Goal: Information Seeking & Learning: Understand process/instructions

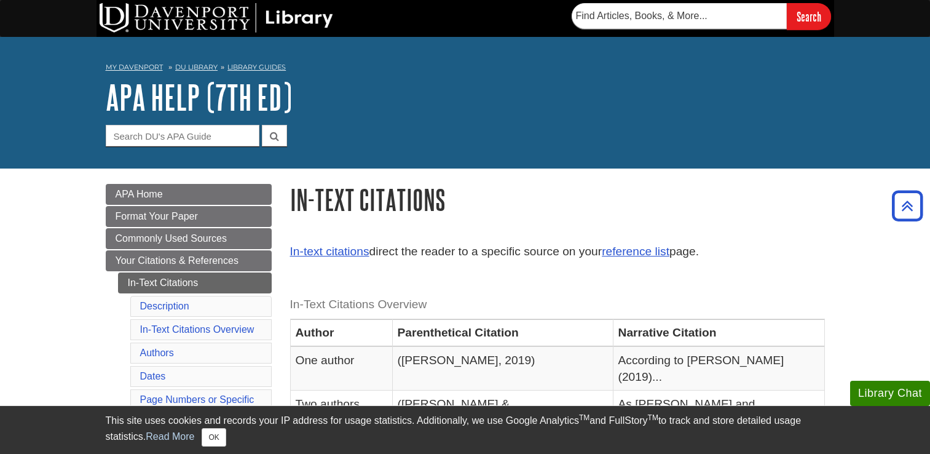
scroll to position [246, 0]
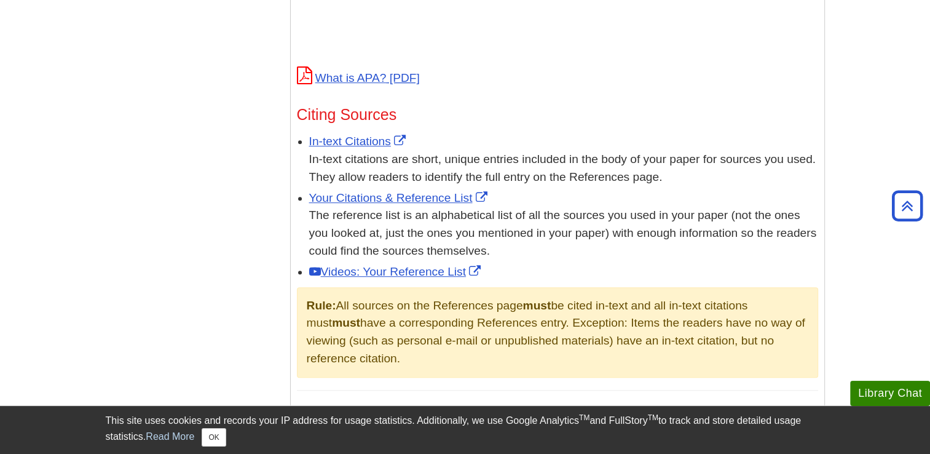
scroll to position [648, 0]
click at [354, 140] on link "In-text Citations" at bounding box center [359, 139] width 100 height 13
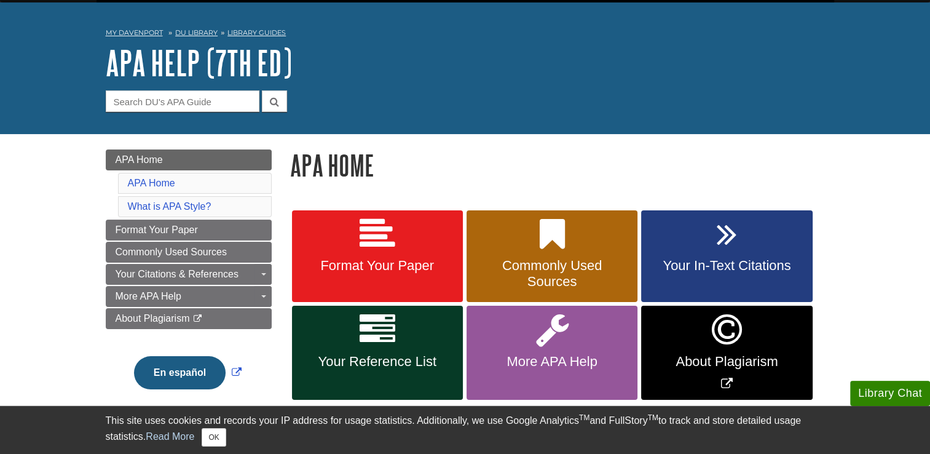
scroll to position [0, 0]
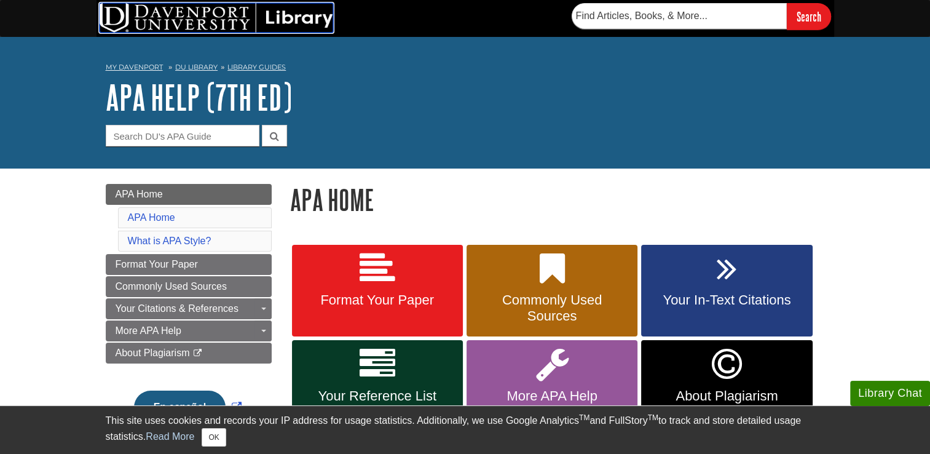
click at [159, 12] on img at bounding box center [217, 18] width 234 height 30
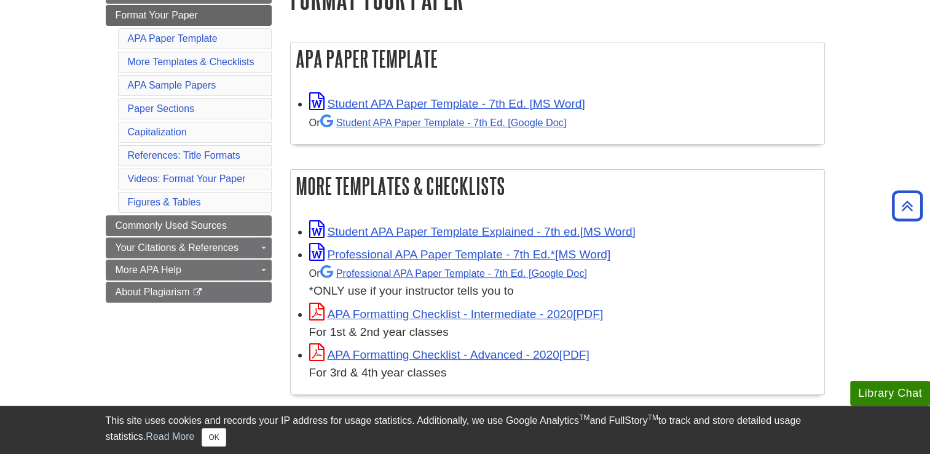
scroll to position [197, 0]
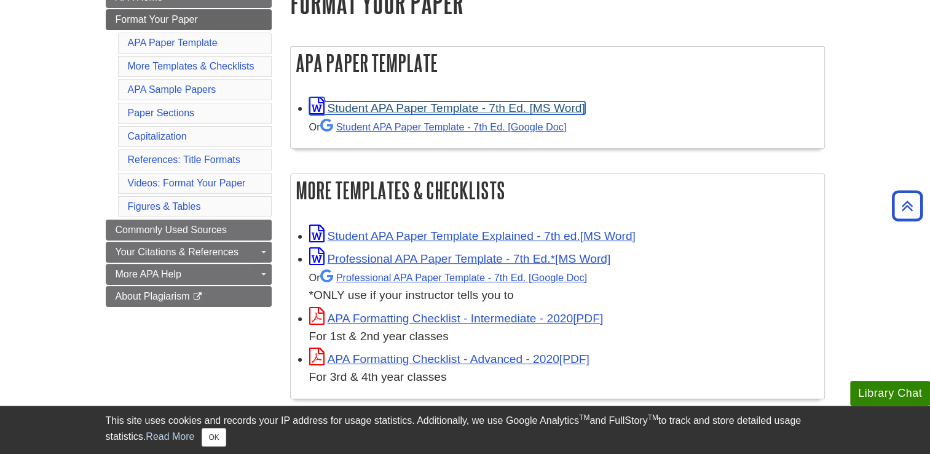
click at [506, 108] on link "Student APA Paper Template - 7th Ed. [MS Word]" at bounding box center [447, 107] width 276 height 13
